Goal: Task Accomplishment & Management: Manage account settings

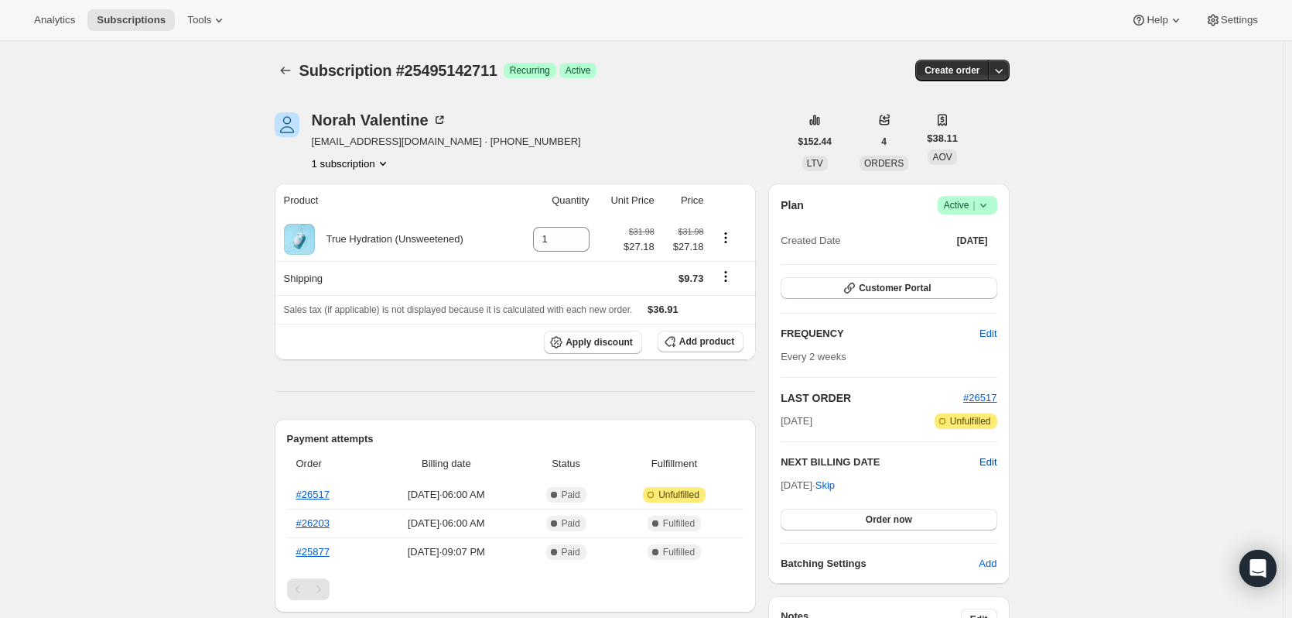
click at [993, 458] on span "Edit" at bounding box center [988, 461] width 17 height 15
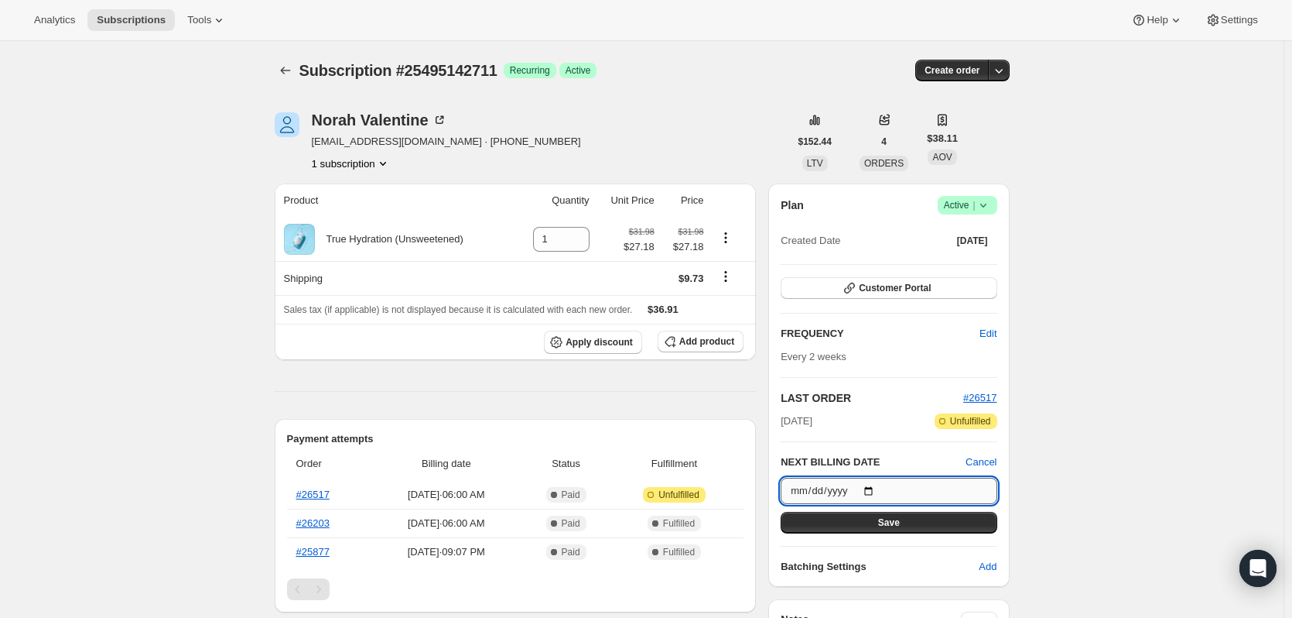
click at [876, 490] on input "2025-09-15" at bounding box center [889, 491] width 216 height 26
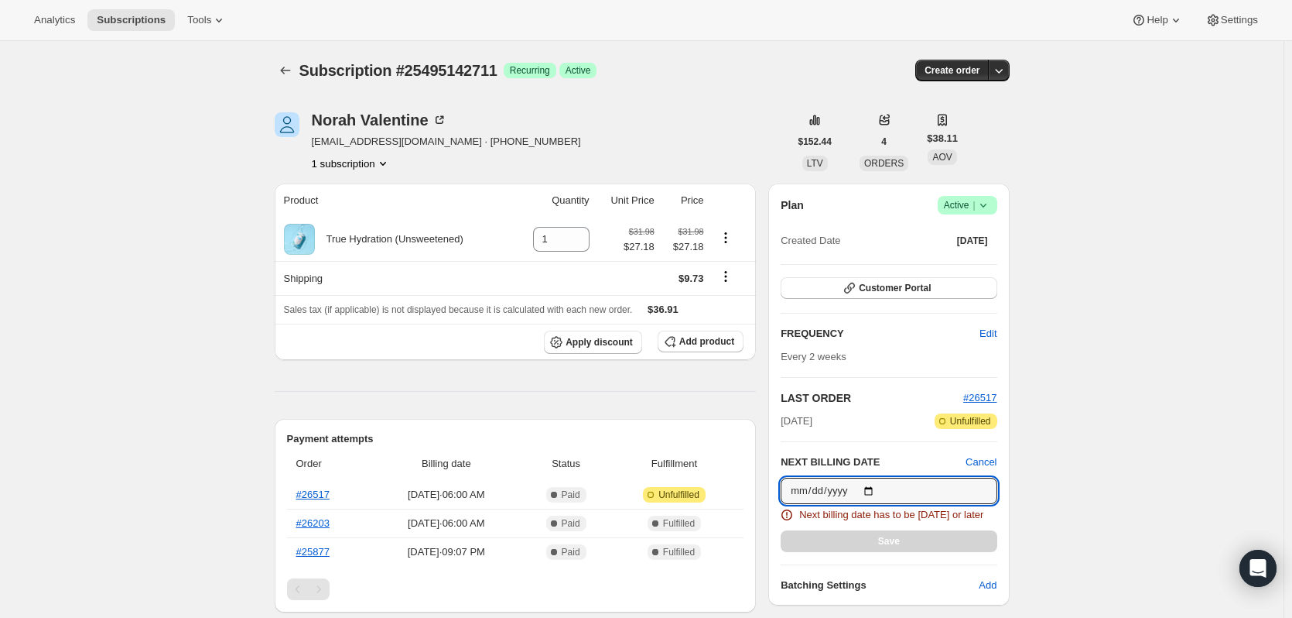
type input "2025-08-29"
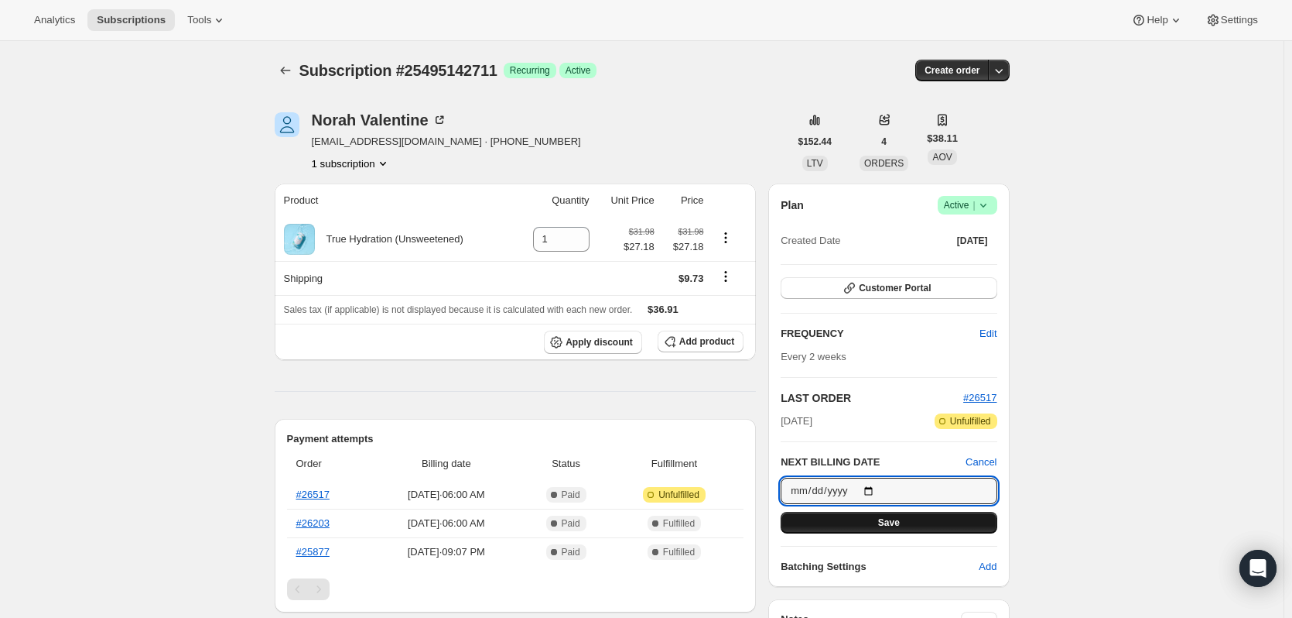
click at [924, 522] on button "Save" at bounding box center [889, 523] width 216 height 22
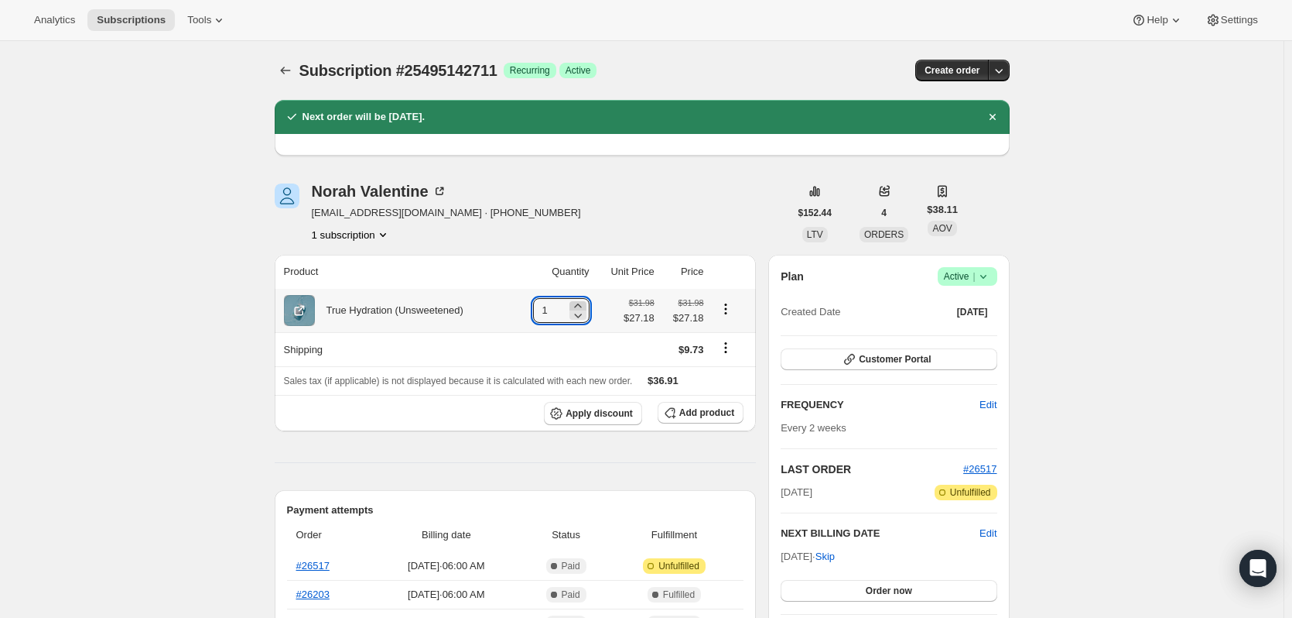
click at [581, 306] on icon at bounding box center [577, 305] width 7 height 4
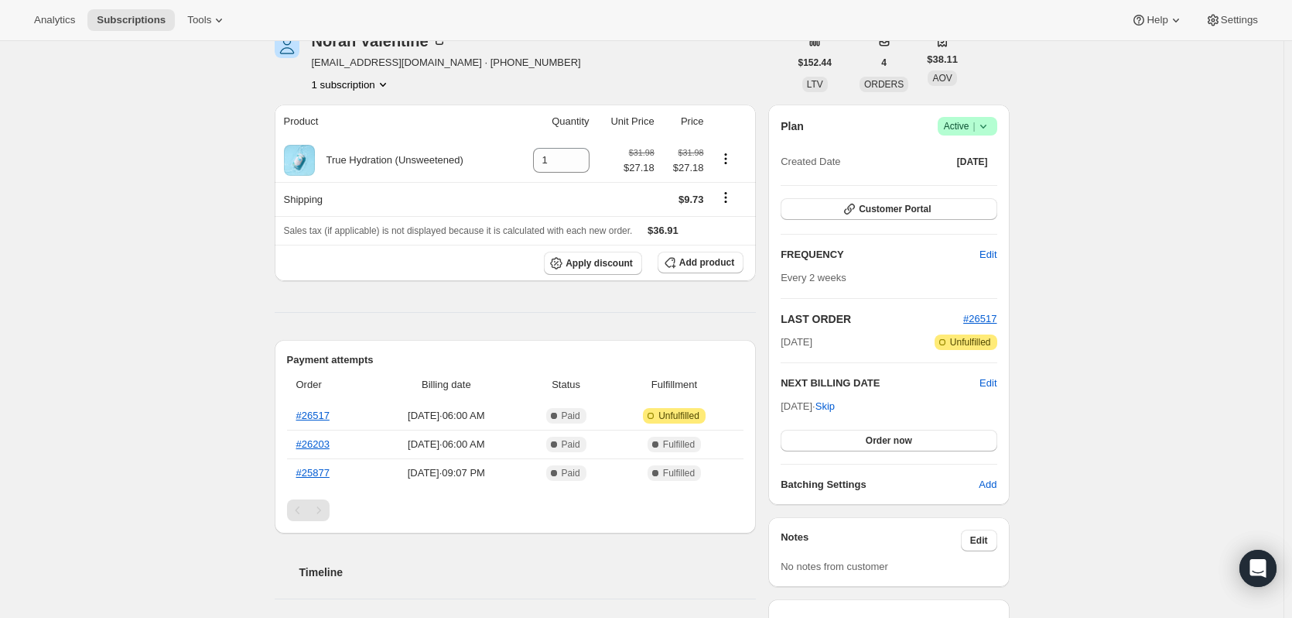
scroll to position [155, 0]
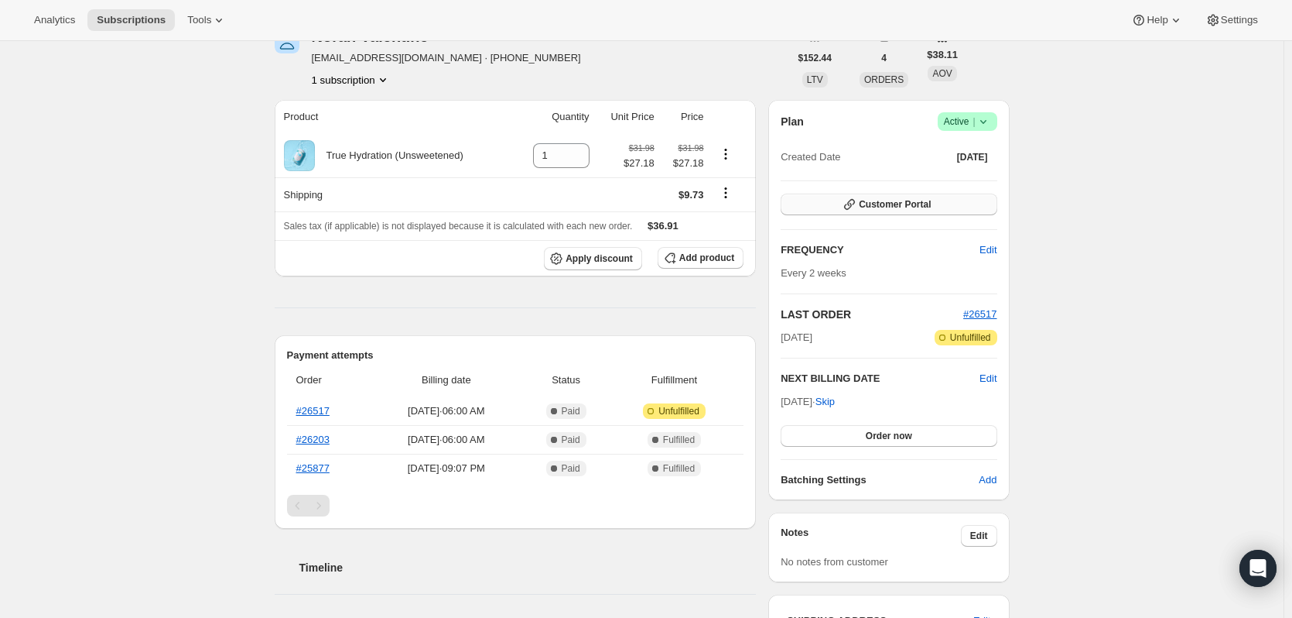
click at [870, 210] on span "Customer Portal" at bounding box center [895, 204] width 72 height 12
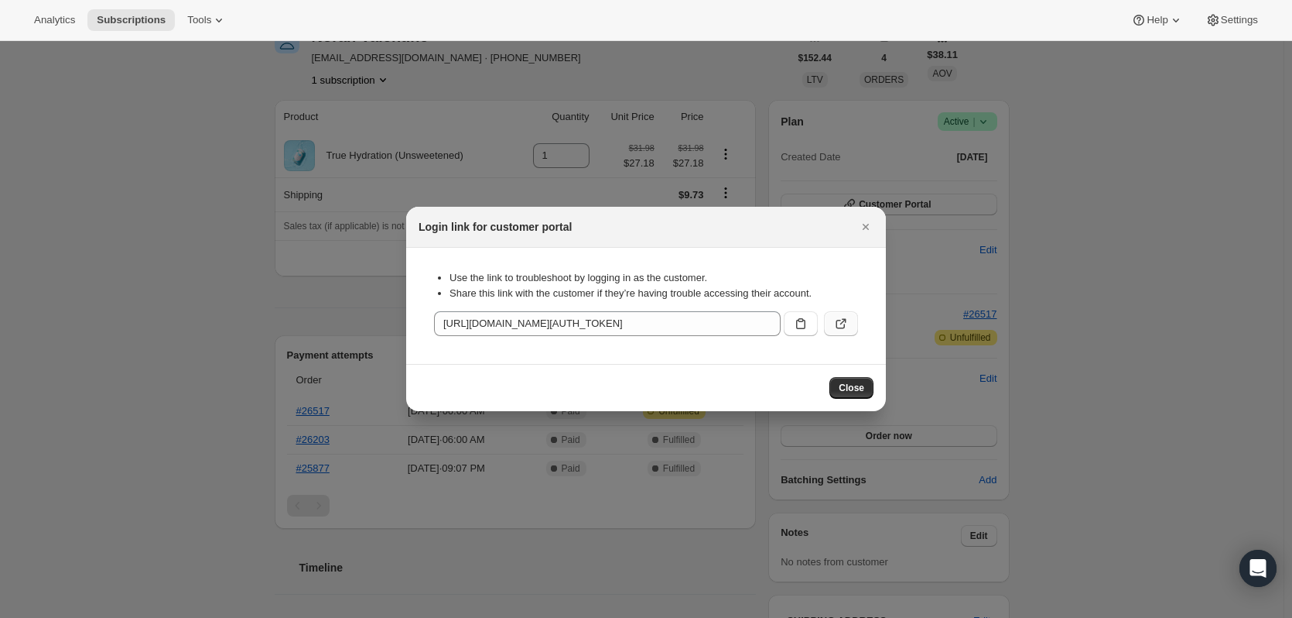
click at [843, 323] on icon ":rej:" at bounding box center [843, 322] width 6 height 6
drag, startPoint x: 875, startPoint y: 224, endPoint x: 855, endPoint y: 227, distance: 20.3
click at [872, 225] on button "Close" at bounding box center [866, 227] width 22 height 22
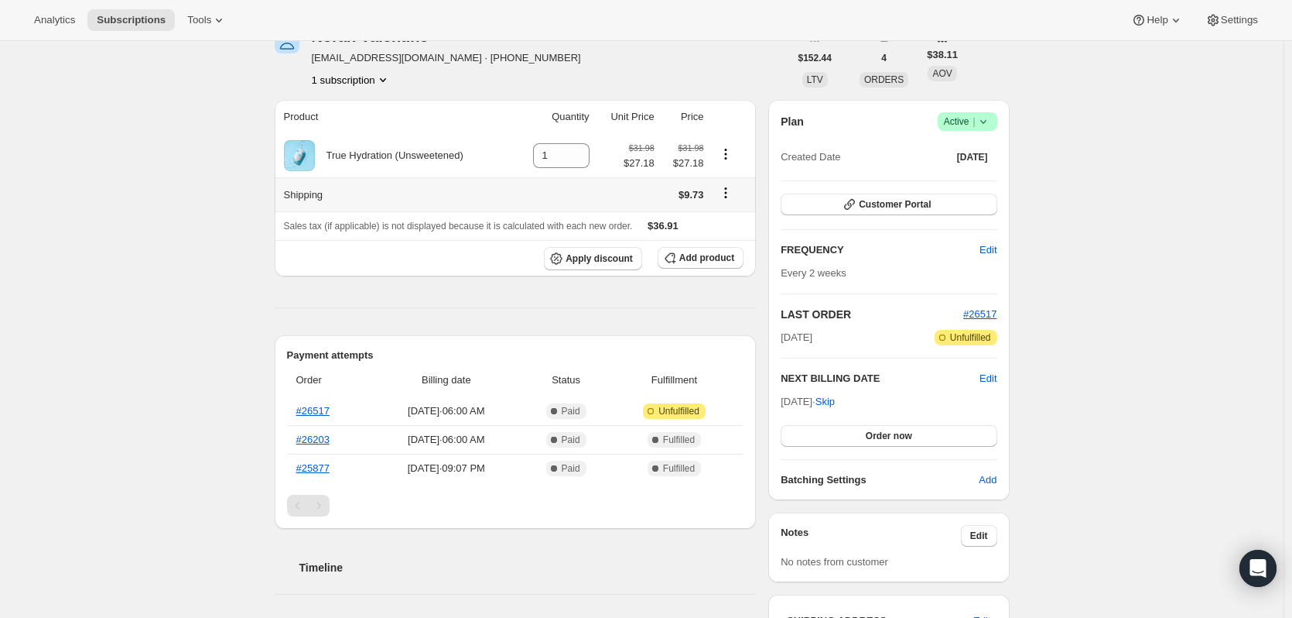
click at [727, 193] on icon "Shipping actions" at bounding box center [725, 192] width 15 height 15
click at [581, 151] on icon at bounding box center [577, 151] width 7 height 4
type input "2"
click at [734, 193] on icon "Shipping actions" at bounding box center [725, 192] width 15 height 15
click at [731, 221] on span "Edit shipping rate" at bounding box center [728, 223] width 77 height 12
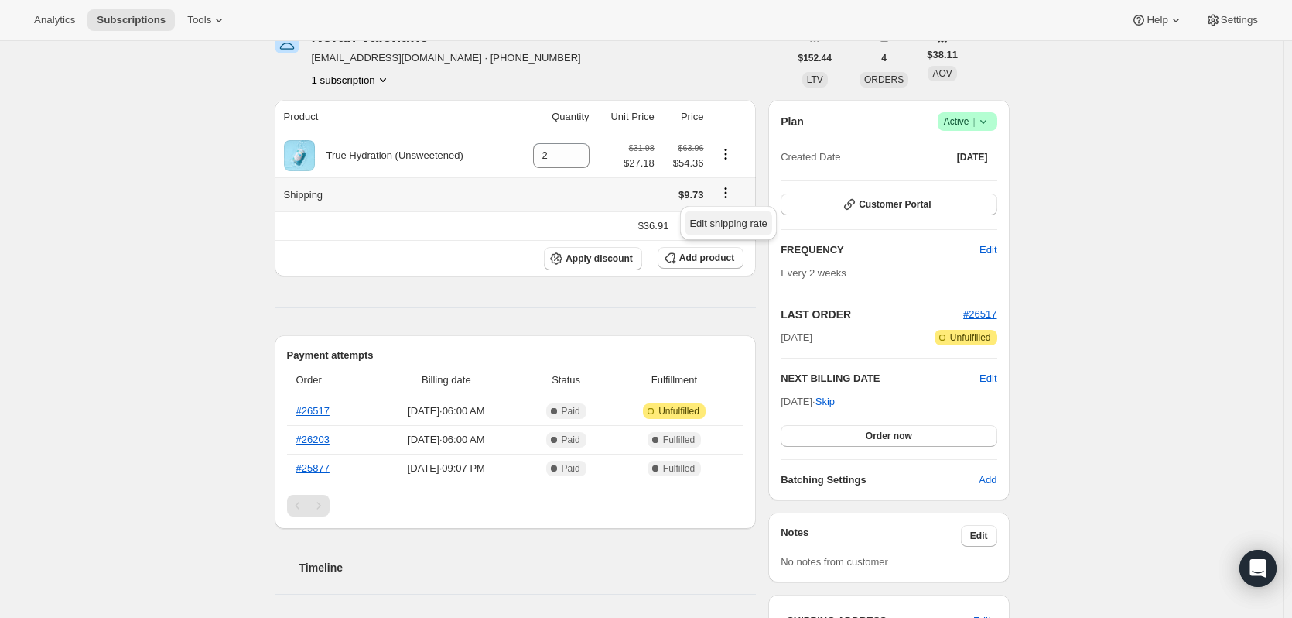
scroll to position [0, 0]
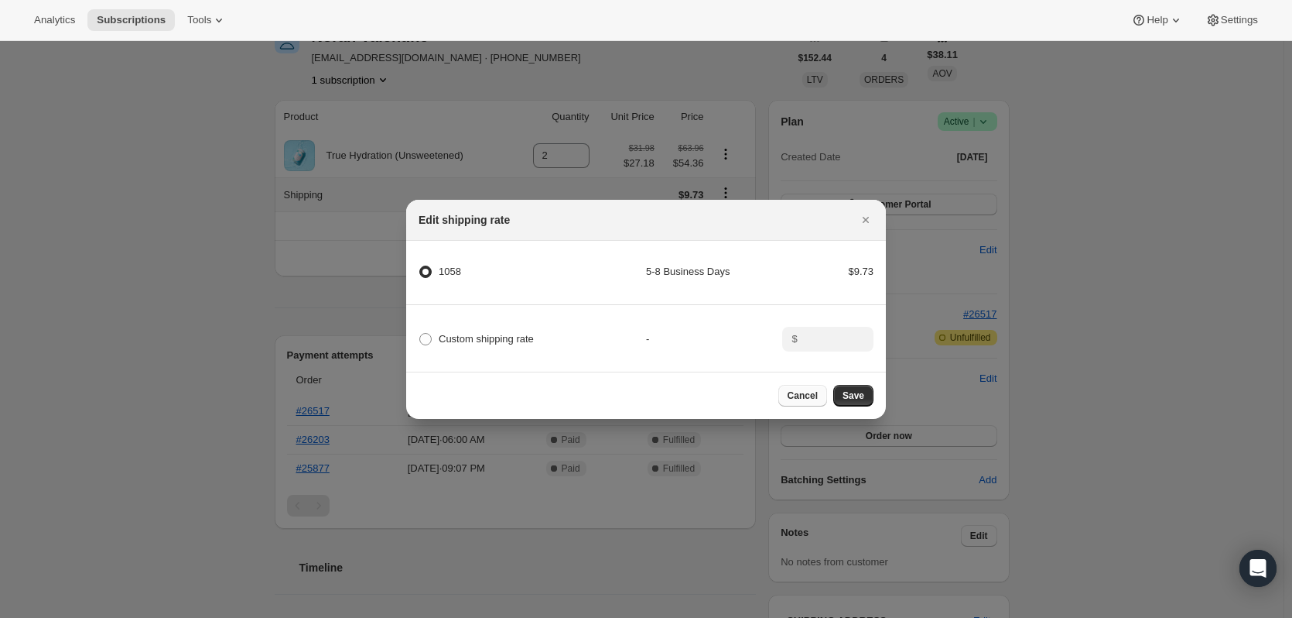
click at [797, 399] on span "Cancel" at bounding box center [803, 395] width 30 height 12
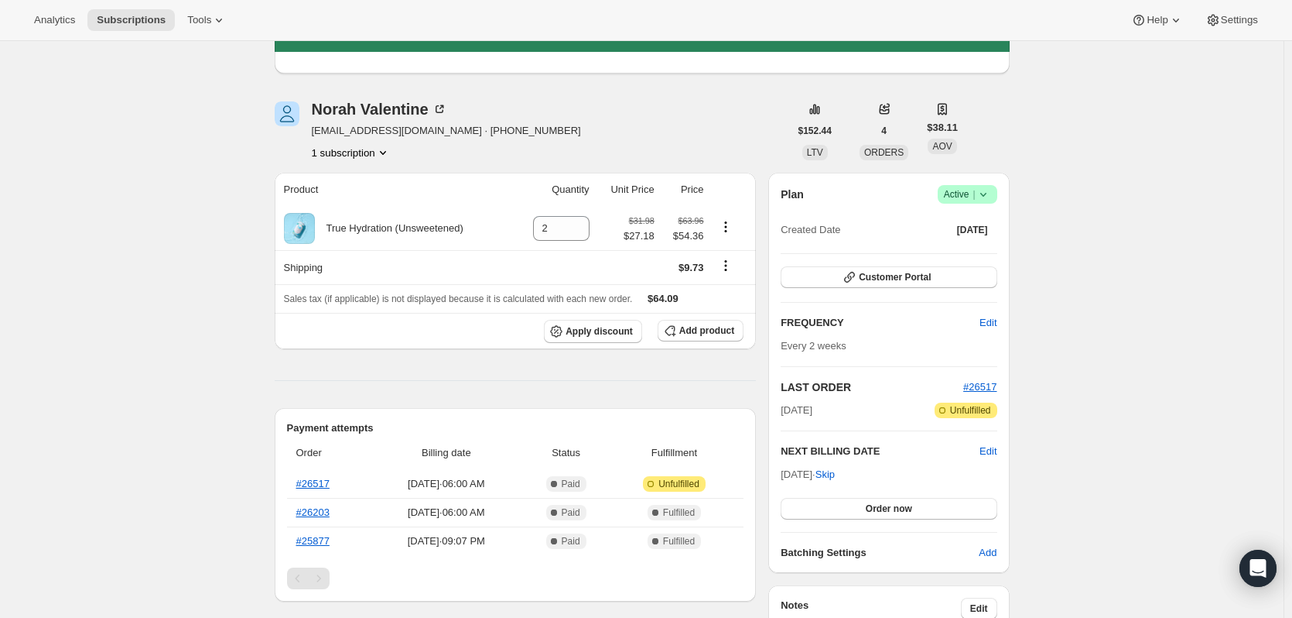
scroll to position [155, 0]
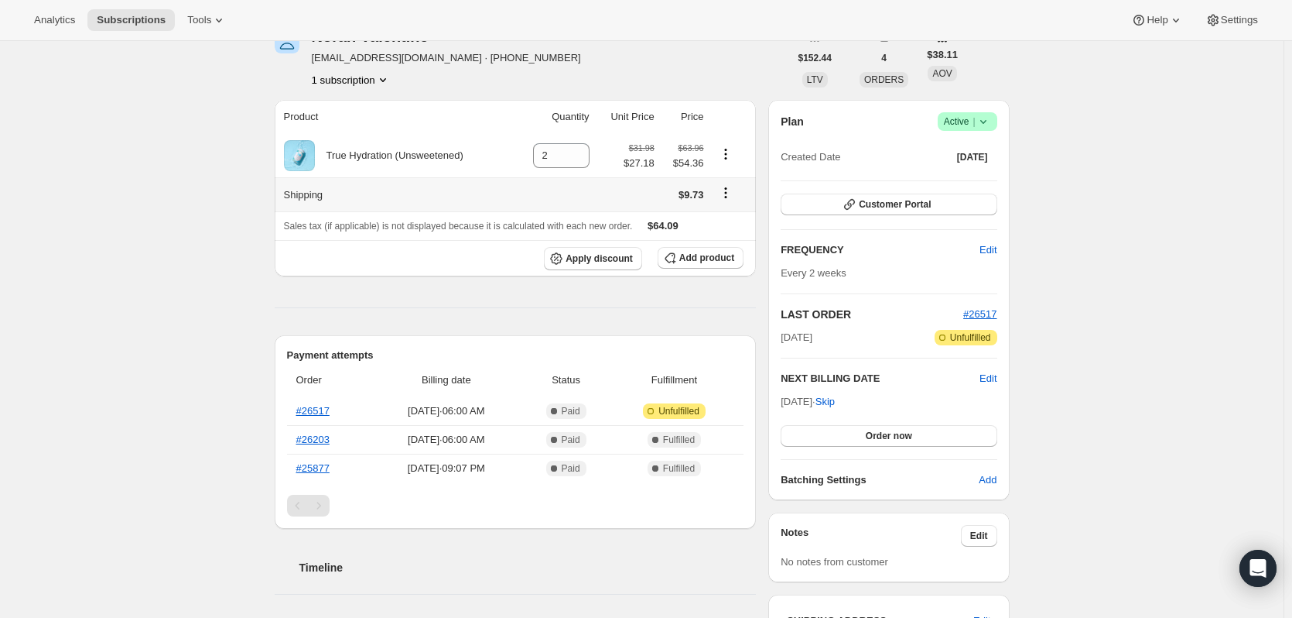
click at [732, 190] on icon "Shipping actions" at bounding box center [725, 192] width 15 height 15
click at [741, 221] on span "Edit shipping rate" at bounding box center [728, 223] width 77 height 12
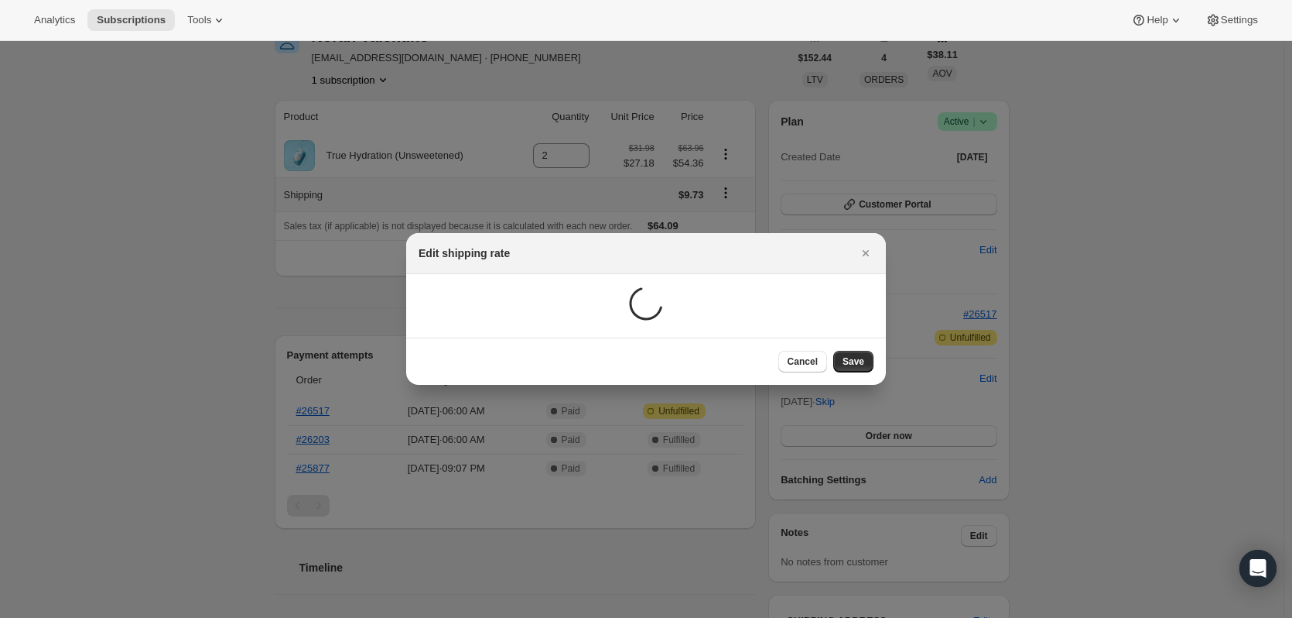
scroll to position [0, 0]
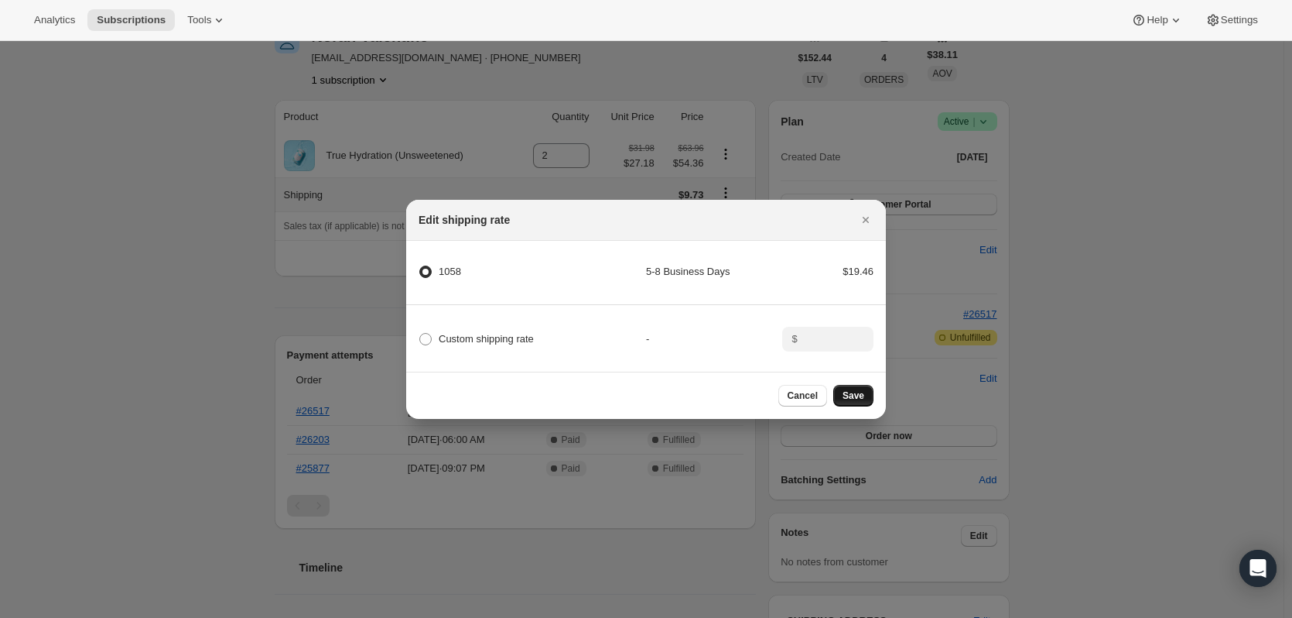
click at [851, 400] on span "Save" at bounding box center [854, 395] width 22 height 12
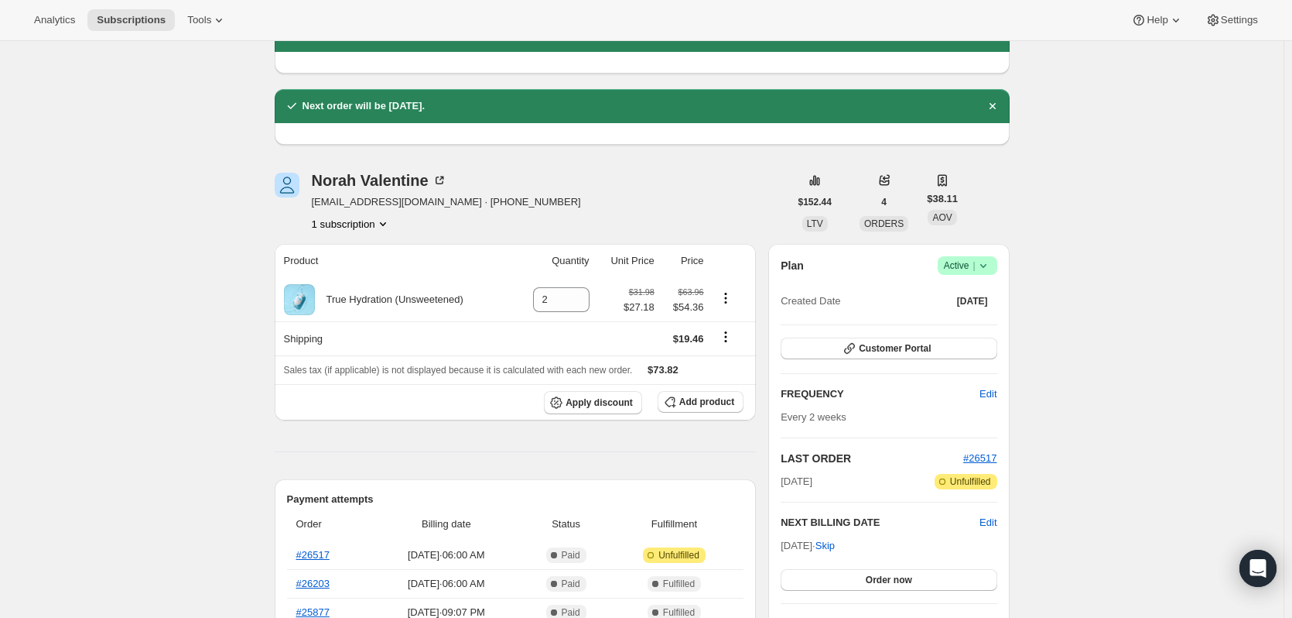
scroll to position [155, 0]
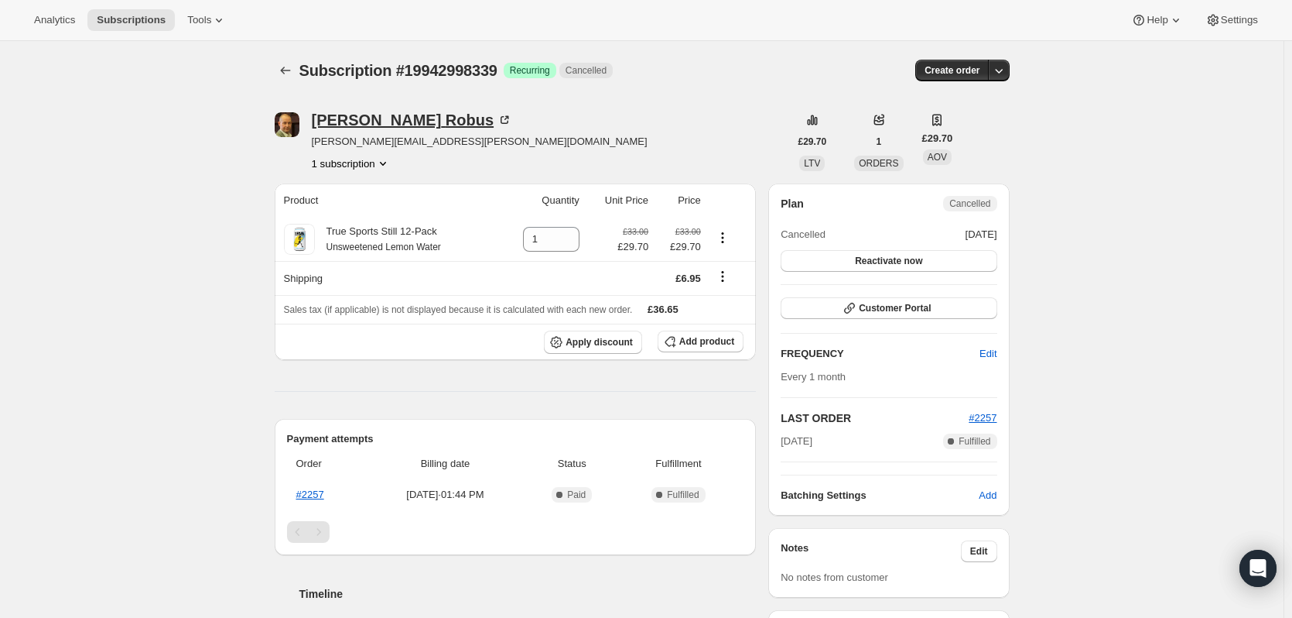
click at [337, 120] on div "[PERSON_NAME]" at bounding box center [412, 119] width 201 height 15
